Goal: Communication & Community: Connect with others

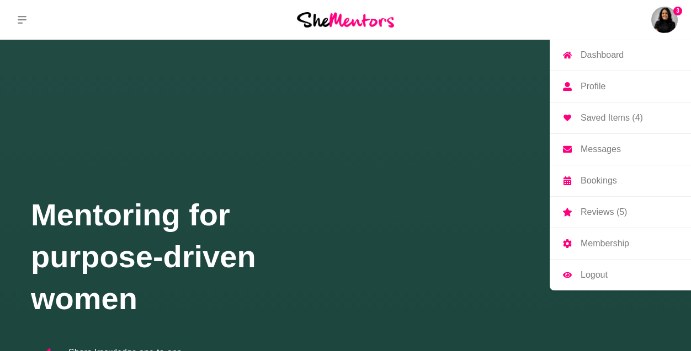
click at [617, 147] on p "Messages" at bounding box center [600, 149] width 40 height 9
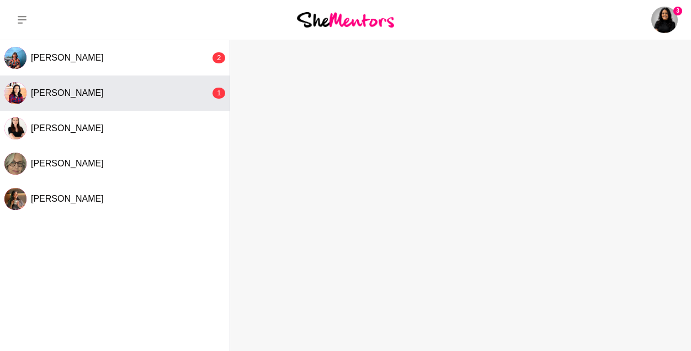
click at [61, 94] on span "[PERSON_NAME]" at bounding box center [67, 92] width 73 height 9
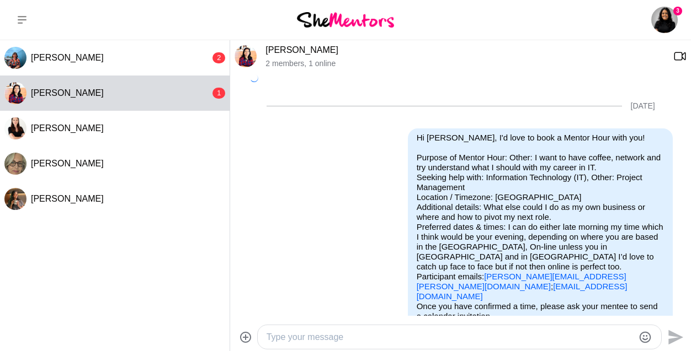
scroll to position [255, 0]
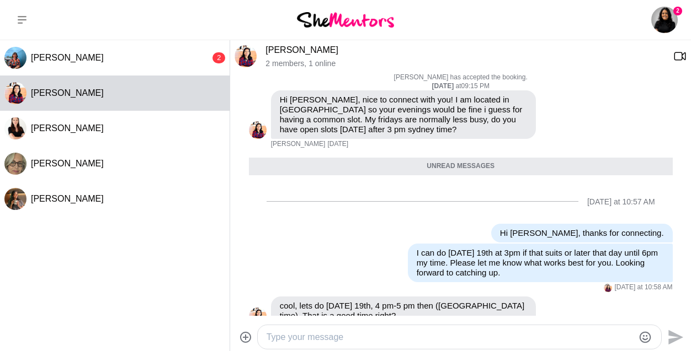
click at [421, 345] on div at bounding box center [459, 337] width 403 height 24
click at [404, 331] on textarea "Type your message" at bounding box center [449, 337] width 367 height 13
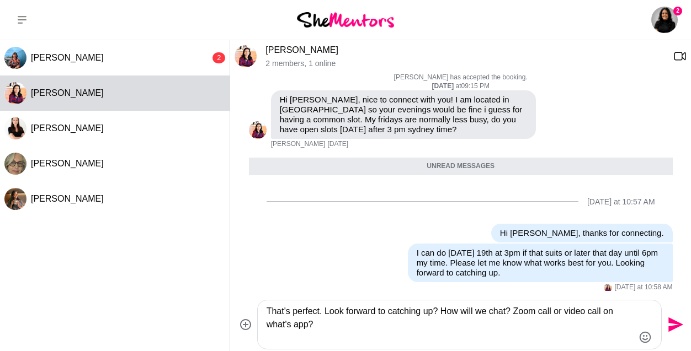
click at [404, 331] on textarea "That's perfect. Look forward to catching up? How will we chat? Zoom call or vid…" at bounding box center [449, 325] width 367 height 40
type textarea "That's perfect. Look forward to catching up? How will we chat? Zoom call or vid…"
click at [670, 318] on icon "Send" at bounding box center [674, 325] width 18 height 18
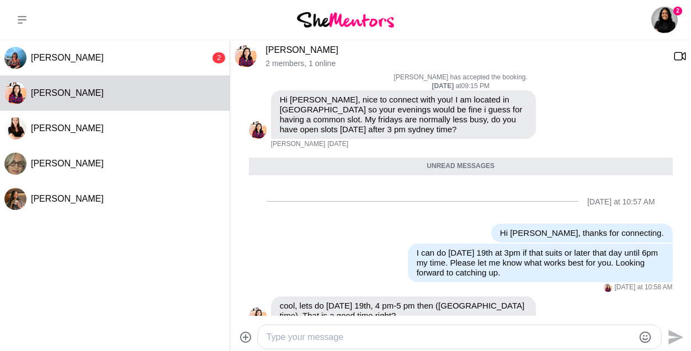
scroll to position [342, 0]
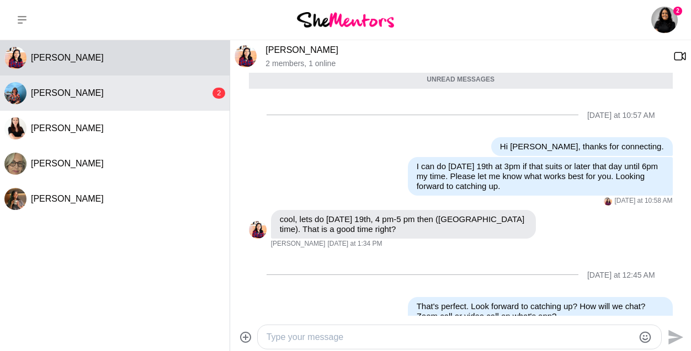
click at [74, 91] on span "[PERSON_NAME]" at bounding box center [67, 92] width 73 height 9
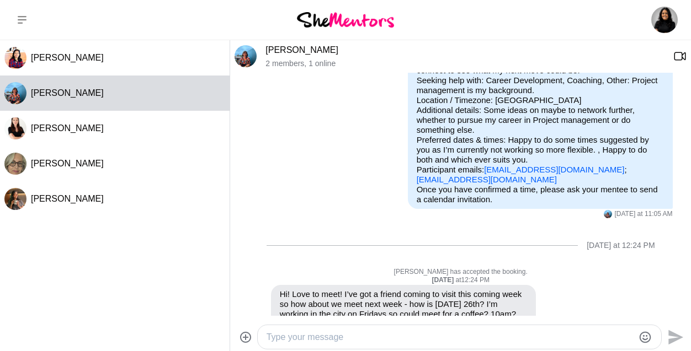
scroll to position [170, 0]
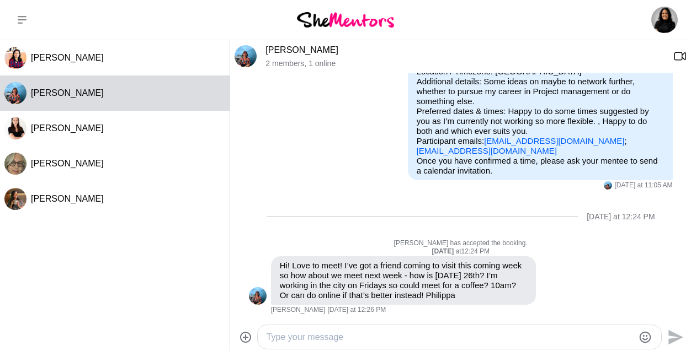
click at [289, 340] on textarea "Type your message" at bounding box center [449, 337] width 367 height 13
type textarea "I"
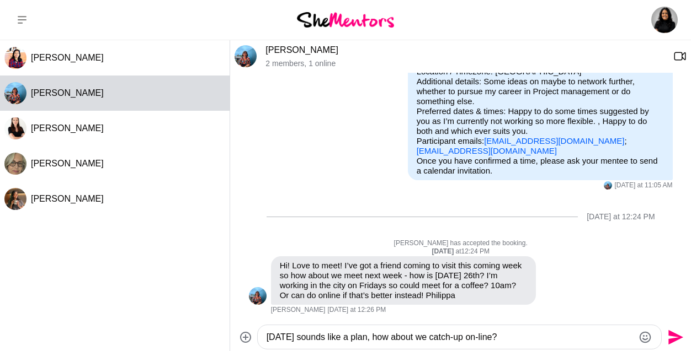
click at [607, 334] on textarea "[DATE] sounds like a plan, how about we catch-up on-line?" at bounding box center [449, 337] width 367 height 13
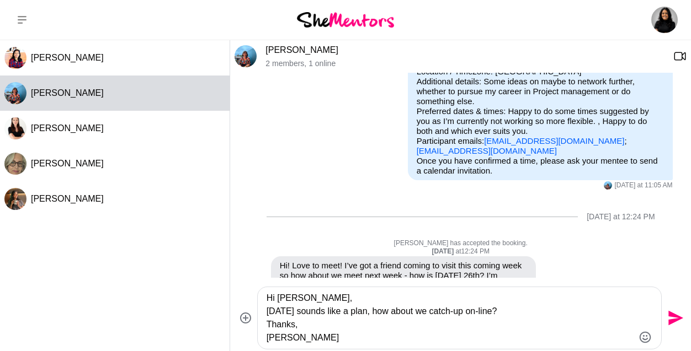
type textarea "Hi [PERSON_NAME], [DATE] sounds like a plan, how about we catch-up on-line? Tha…"
click at [671, 309] on icon "Send" at bounding box center [674, 318] width 18 height 18
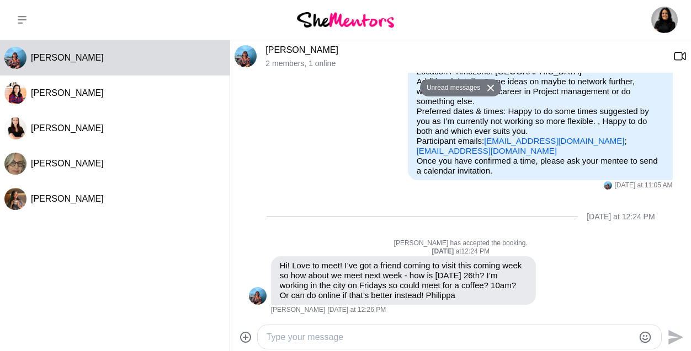
scroll to position [287, 0]
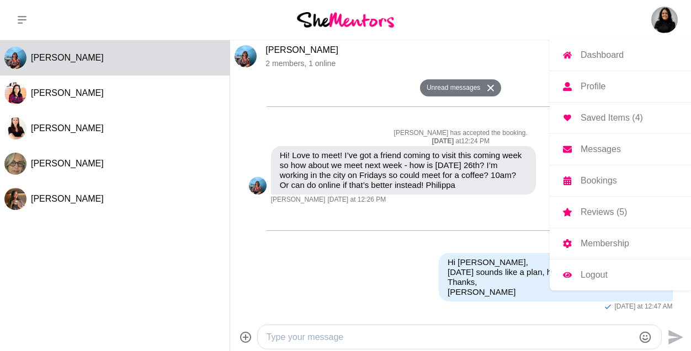
click at [665, 14] on img at bounding box center [664, 20] width 26 height 26
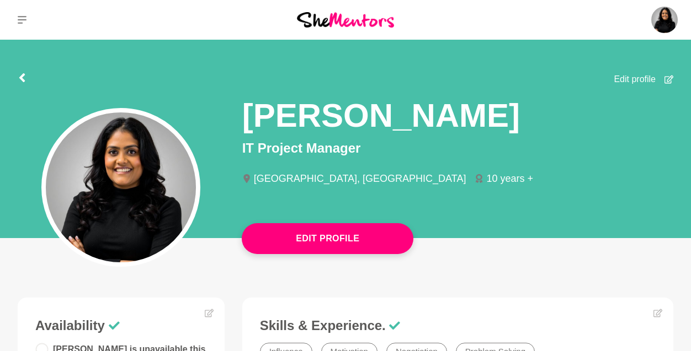
click at [23, 20] on icon at bounding box center [22, 20] width 9 height 8
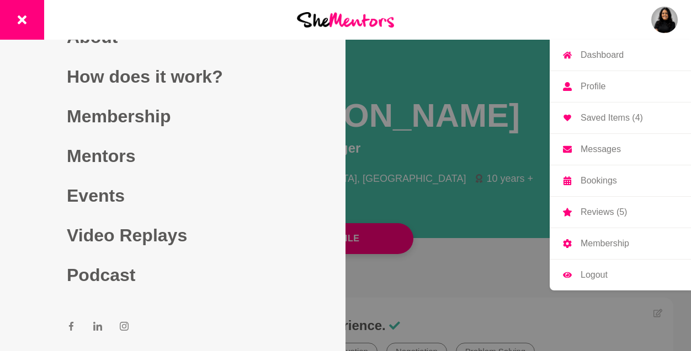
click at [658, 18] on img at bounding box center [664, 20] width 26 height 26
click at [599, 273] on p "Logout" at bounding box center [593, 275] width 27 height 9
